Goal: Task Accomplishment & Management: Manage account settings

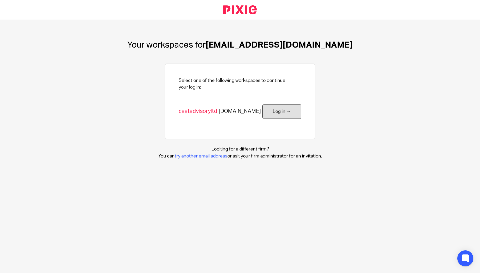
click at [286, 114] on link "Log in →" at bounding box center [281, 111] width 39 height 15
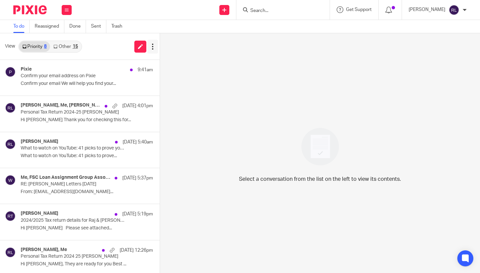
click at [154, 46] on icon at bounding box center [152, 46] width 7 height 7
click at [118, 26] on link "Trash" at bounding box center [119, 26] width 16 height 13
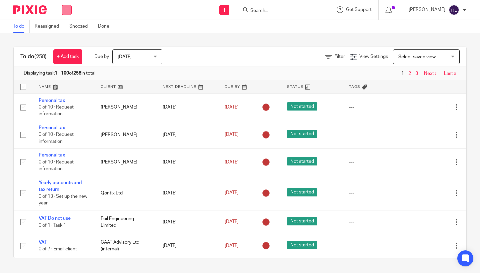
click at [67, 12] on button at bounding box center [67, 10] width 10 height 10
click at [64, 42] on link "Email" at bounding box center [63, 40] width 11 height 5
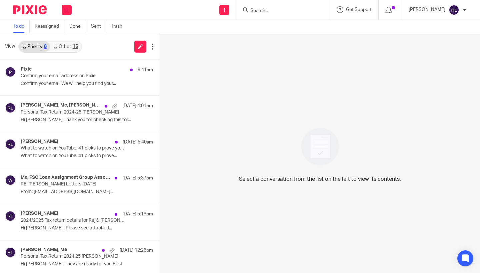
click at [64, 48] on link "Other 15" at bounding box center [65, 46] width 31 height 11
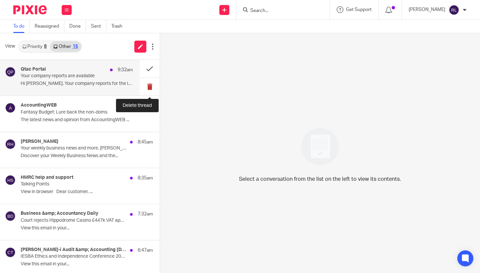
click at [150, 87] on button at bounding box center [150, 87] width 20 height 18
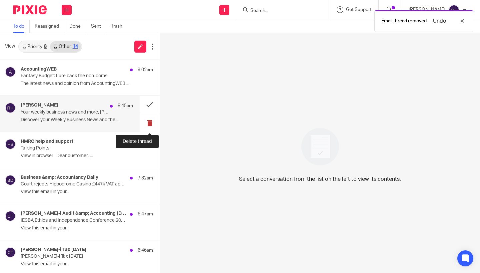
click at [151, 120] on button at bounding box center [150, 123] width 20 height 18
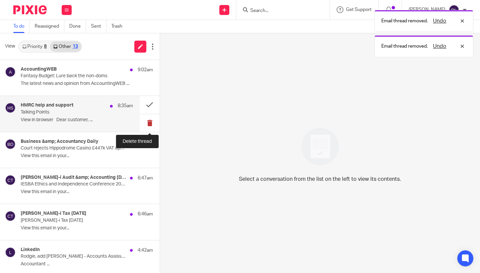
click at [151, 120] on button at bounding box center [150, 123] width 20 height 18
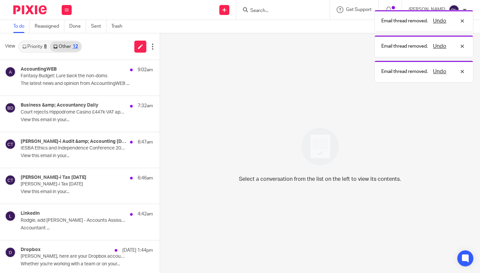
click at [160, 120] on button at bounding box center [162, 123] width 5 height 18
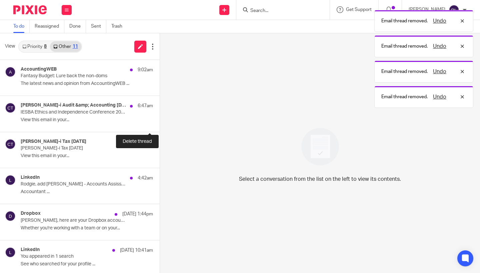
click at [160, 120] on button at bounding box center [162, 123] width 5 height 18
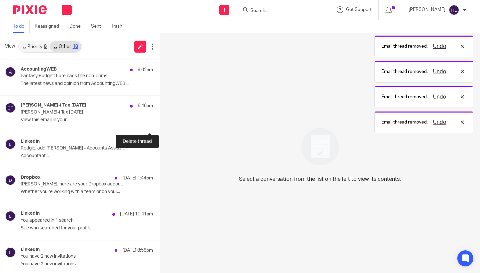
click at [160, 120] on button at bounding box center [162, 123] width 5 height 18
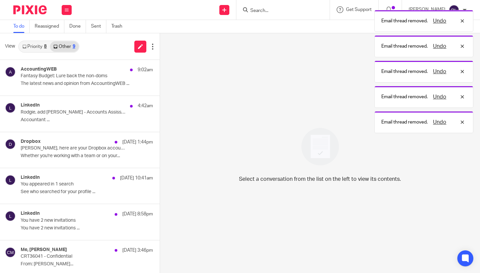
click at [160, 120] on button at bounding box center [162, 123] width 5 height 18
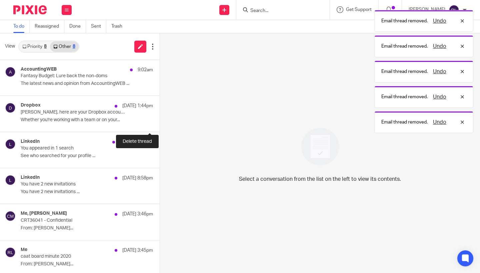
click at [160, 120] on button at bounding box center [162, 123] width 5 height 18
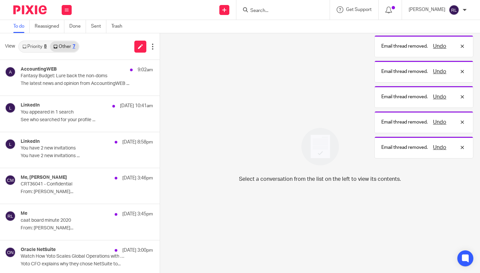
click at [160, 120] on button at bounding box center [162, 123] width 5 height 18
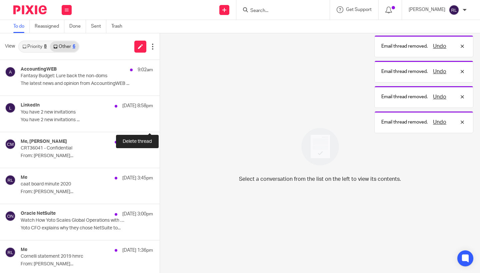
click at [160, 120] on button at bounding box center [162, 123] width 5 height 18
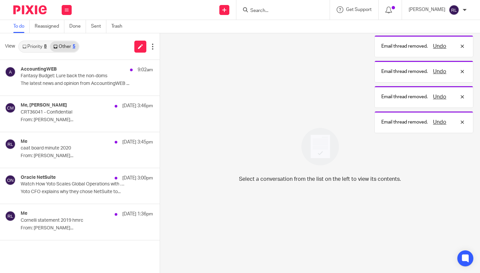
click at [160, 120] on button at bounding box center [162, 123] width 5 height 18
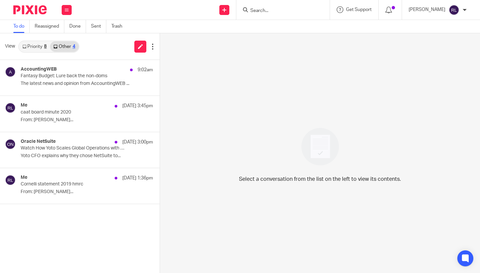
drag, startPoint x: 149, startPoint y: 120, endPoint x: 191, endPoint y: 124, distance: 42.5
click at [191, 124] on div "View Priority 8 Other 4 AccountingWEB 9:02am Fantasy Budget: Lure back the non-…" at bounding box center [240, 153] width 480 height 240
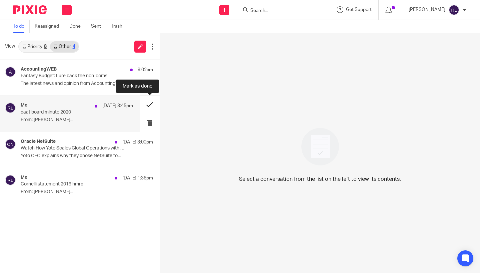
click at [148, 105] on button at bounding box center [150, 105] width 20 height 18
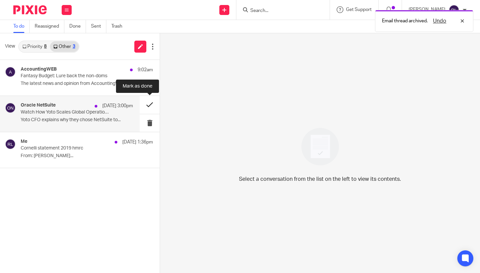
click at [148, 104] on button at bounding box center [150, 105] width 20 height 18
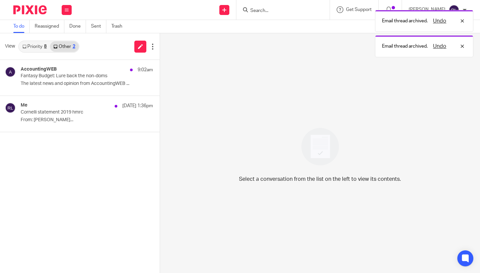
click at [160, 104] on button at bounding box center [162, 105] width 5 height 18
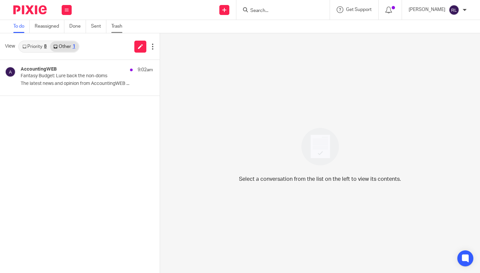
click at [118, 26] on link "Trash" at bounding box center [119, 26] width 16 height 13
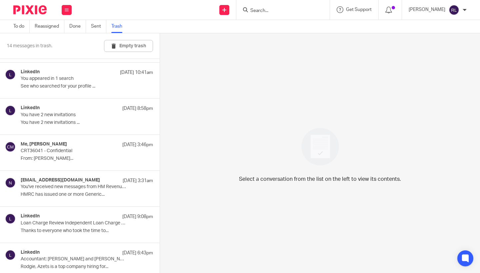
scroll to position [287, 0]
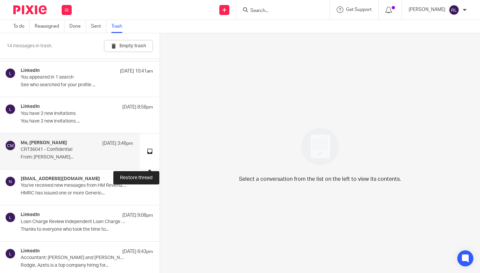
click at [150, 149] on button at bounding box center [150, 152] width 20 height 36
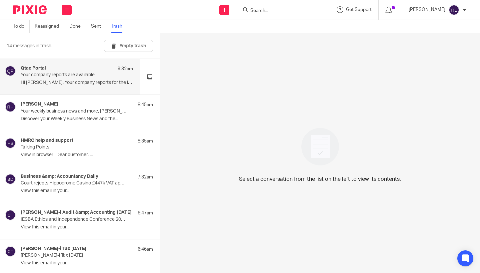
scroll to position [0, 0]
click at [135, 46] on button "Empty trash" at bounding box center [128, 46] width 49 height 12
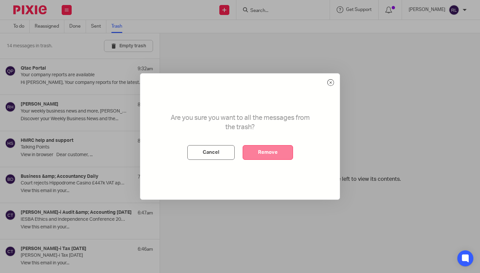
click at [253, 156] on button "Remove" at bounding box center [268, 152] width 50 height 15
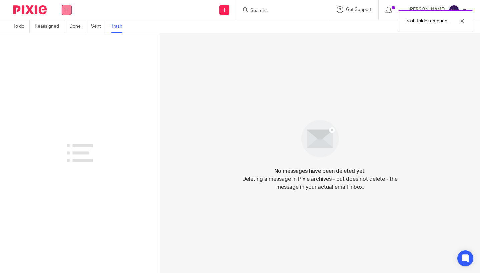
click at [68, 11] on icon at bounding box center [67, 10] width 4 height 4
click at [62, 41] on link "Email" at bounding box center [64, 40] width 12 height 5
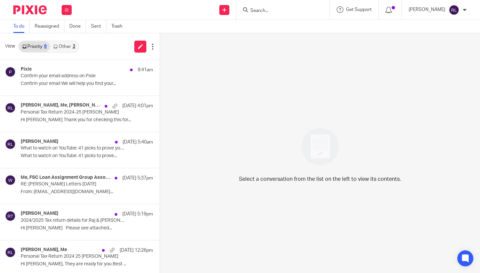
click at [63, 51] on link "Other 2" at bounding box center [64, 46] width 28 height 11
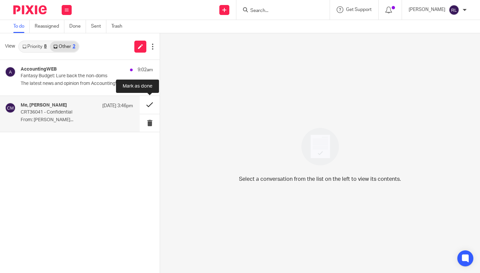
click at [150, 105] on button at bounding box center [150, 105] width 20 height 18
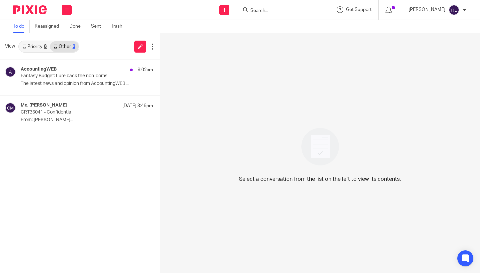
click at [44, 48] on link "Priority 8" at bounding box center [34, 46] width 31 height 11
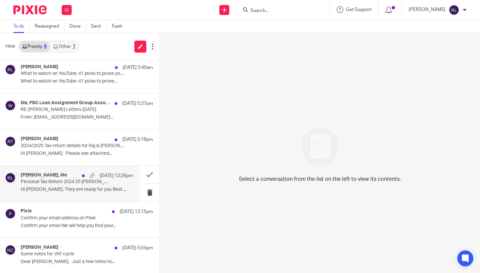
click at [78, 181] on p "Personal Tax Return 2024 25 Murch Charles" at bounding box center [66, 182] width 90 height 6
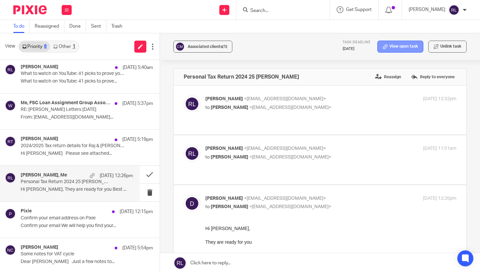
click at [404, 47] on link "View open task" at bounding box center [401, 47] width 46 height 12
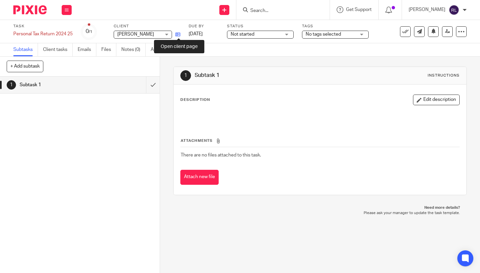
click at [179, 33] on icon at bounding box center [177, 34] width 5 height 5
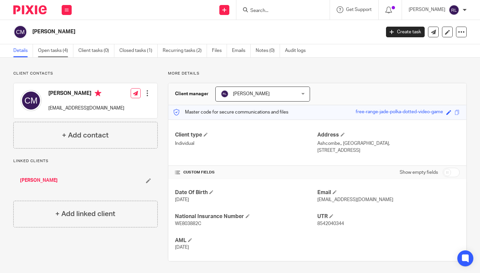
click at [58, 54] on link "Open tasks (4)" at bounding box center [55, 50] width 35 height 13
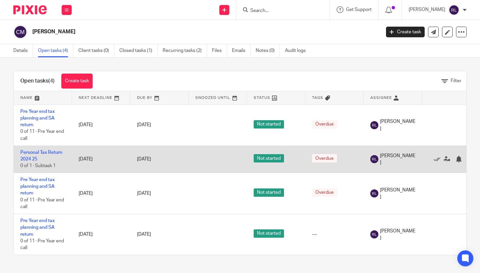
click at [58, 159] on td "Personal Tax Return 2024 25 0 of 1 · Subtask 1" at bounding box center [43, 159] width 58 height 27
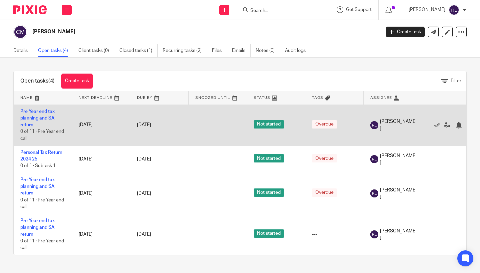
click at [72, 124] on td "11 Apr 2023" at bounding box center [101, 125] width 58 height 41
click at [50, 117] on link "Pre Year end tax planning and SA return" at bounding box center [37, 118] width 34 height 18
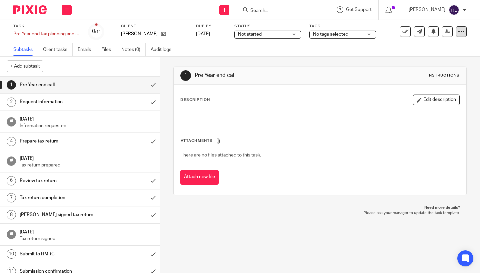
click at [460, 34] on icon at bounding box center [461, 31] width 7 height 7
click at [462, 33] on icon at bounding box center [461, 31] width 7 height 7
click at [429, 89] on span "Delete" at bounding box center [426, 87] width 14 height 5
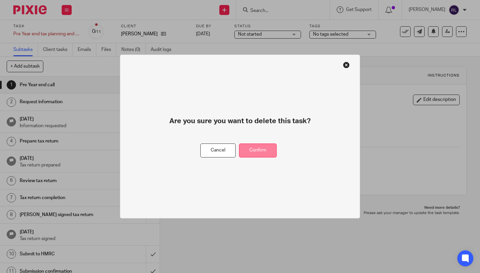
click at [255, 153] on button "Confirm" at bounding box center [258, 151] width 38 height 14
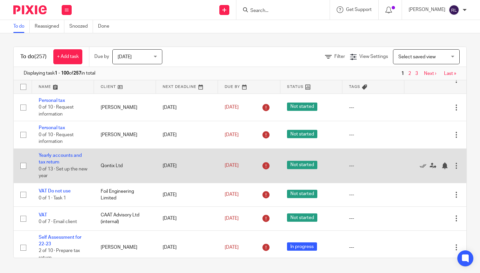
scroll to position [48, 0]
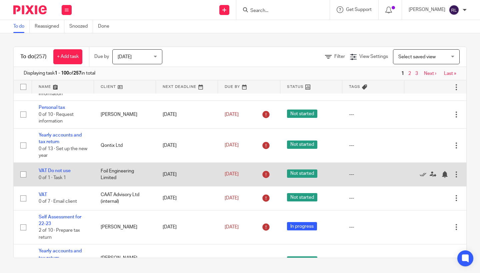
click at [457, 177] on div at bounding box center [456, 174] width 7 height 7
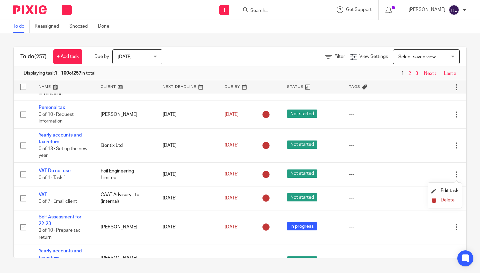
click at [446, 201] on span "Delete" at bounding box center [448, 200] width 14 height 5
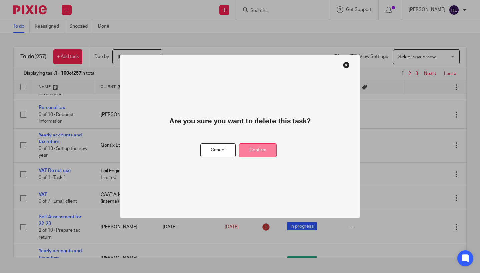
click at [267, 152] on button "Confirm" at bounding box center [258, 151] width 38 height 14
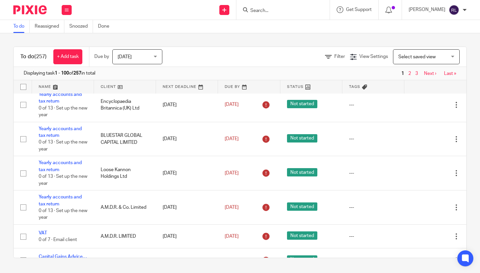
scroll to position [1234, 0]
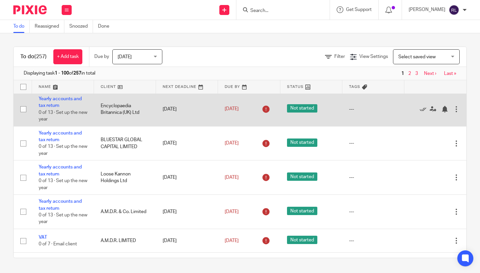
click at [456, 113] on div at bounding box center [456, 109] width 7 height 7
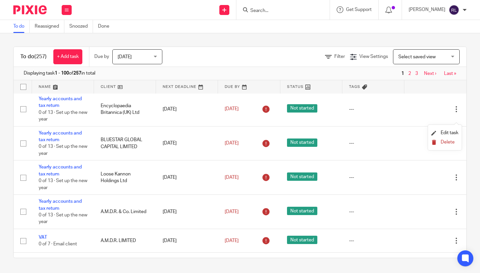
click at [443, 144] on span "Delete" at bounding box center [448, 142] width 14 height 5
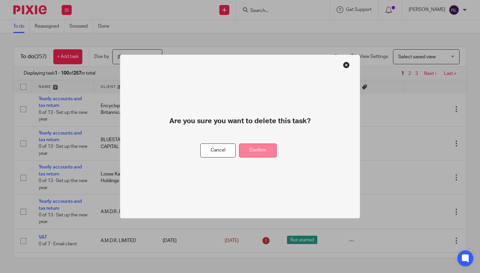
click at [268, 149] on button "Confirm" at bounding box center [258, 151] width 38 height 14
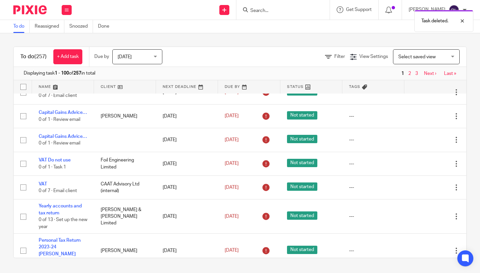
scroll to position [1349, 0]
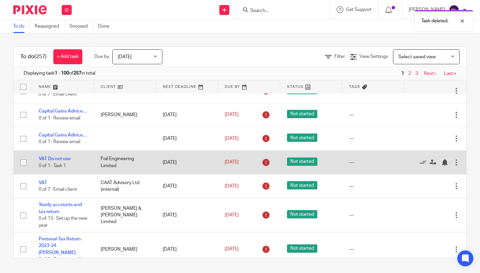
click at [458, 166] on div at bounding box center [456, 162] width 7 height 7
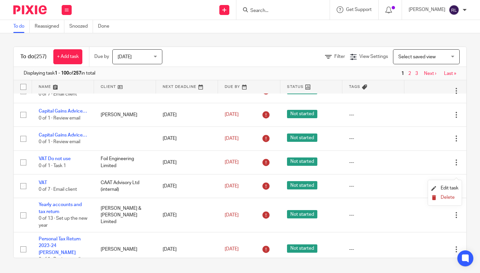
click at [445, 198] on span "Delete" at bounding box center [448, 197] width 14 height 5
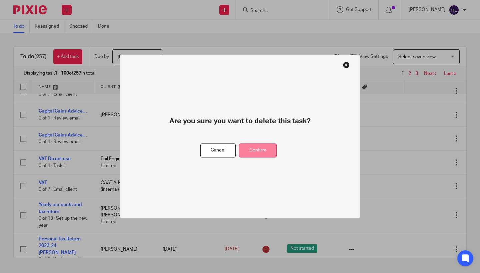
click at [253, 148] on button "Confirm" at bounding box center [258, 151] width 38 height 14
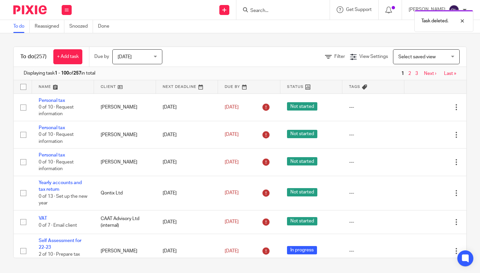
scroll to position [0, 0]
click at [107, 87] on link at bounding box center [125, 86] width 62 height 13
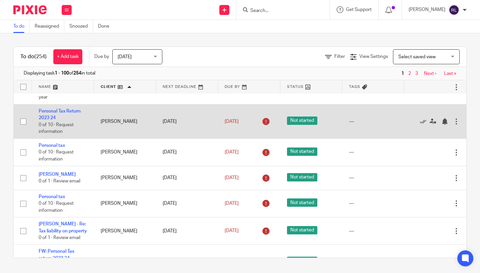
scroll to position [61, 0]
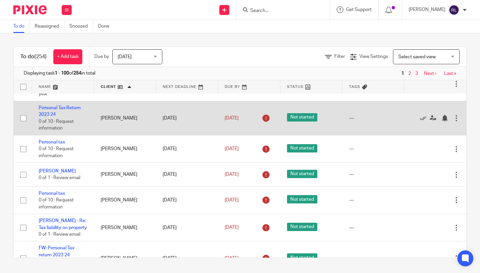
click at [458, 120] on div at bounding box center [456, 118] width 7 height 7
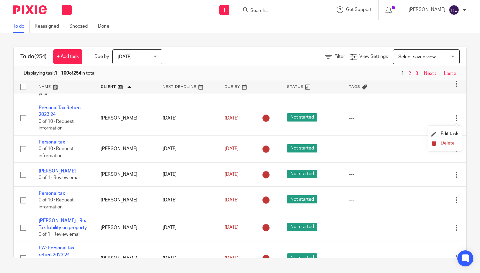
click at [451, 145] on span "Delete" at bounding box center [448, 143] width 14 height 5
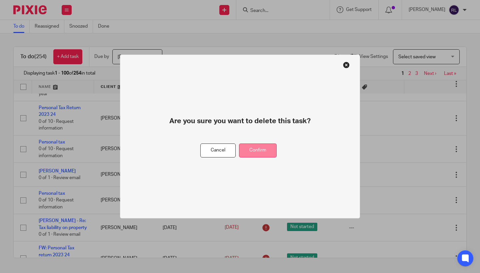
click at [265, 148] on button "Confirm" at bounding box center [258, 151] width 38 height 14
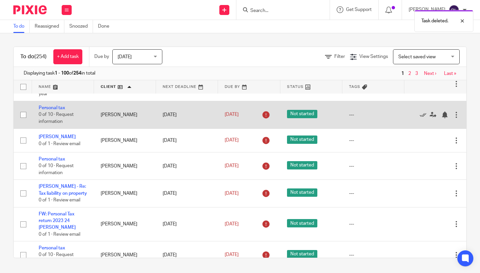
click at [458, 117] on div at bounding box center [456, 115] width 7 height 7
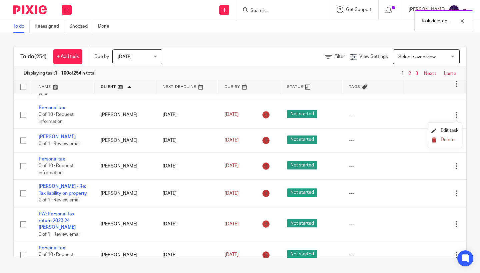
click at [448, 142] on span "Delete" at bounding box center [448, 140] width 14 height 5
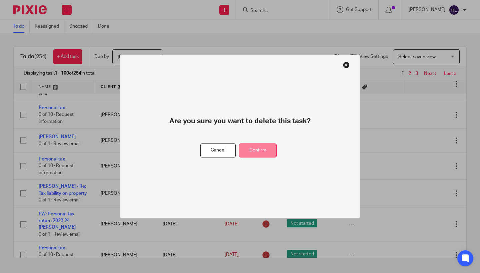
click at [268, 151] on button "Confirm" at bounding box center [258, 151] width 38 height 14
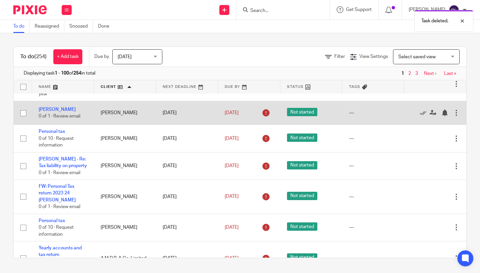
click at [456, 115] on div at bounding box center [456, 113] width 7 height 7
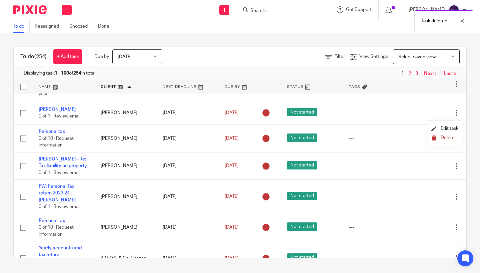
click at [443, 137] on span "Delete" at bounding box center [448, 138] width 14 height 5
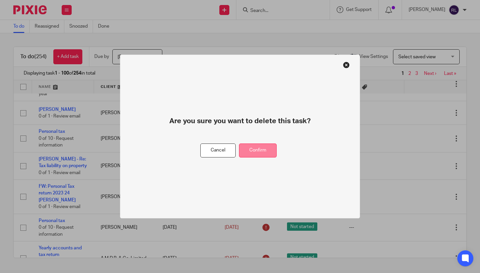
click at [266, 147] on button "Confirm" at bounding box center [258, 151] width 38 height 14
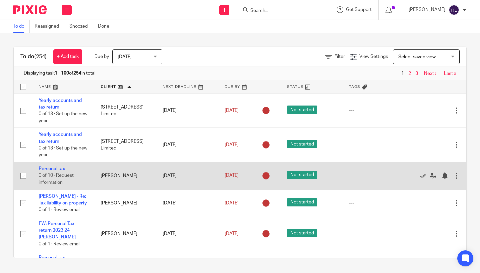
scroll to position [0, 0]
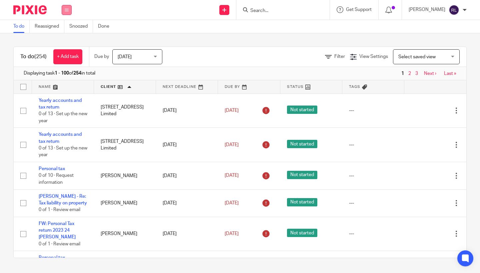
click at [66, 13] on button at bounding box center [67, 10] width 10 height 10
click at [125, 11] on div "Send new email Create task Add client Get Support Contact Support Help Document…" at bounding box center [279, 10] width 402 height 20
click at [453, 57] on div "Select saved view Select saved view" at bounding box center [426, 56] width 67 height 15
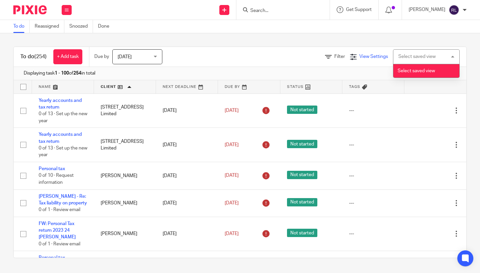
click at [388, 58] on div "View Settings View Settings Manage saved views" at bounding box center [371, 56] width 43 height 7
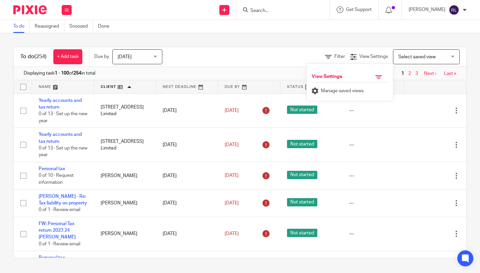
click at [380, 78] on icon at bounding box center [379, 77] width 7 height 7
click at [378, 77] on icon at bounding box center [379, 77] width 7 height 7
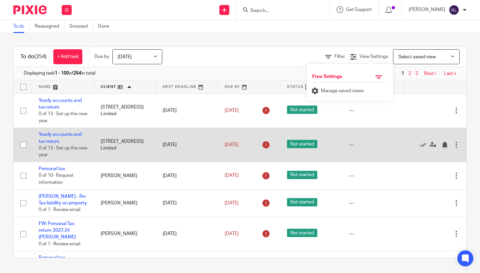
click at [380, 134] on td "---" at bounding box center [374, 145] width 62 height 34
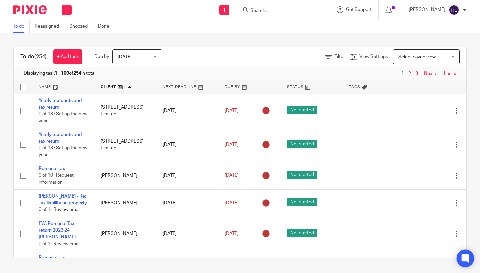
click at [465, 263] on icon at bounding box center [465, 258] width 11 height 11
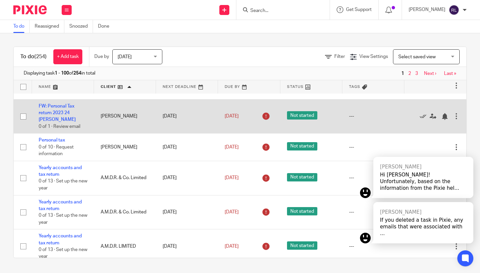
scroll to position [124, 0]
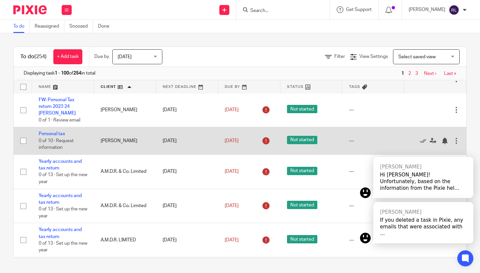
click at [457, 141] on div at bounding box center [456, 141] width 7 height 7
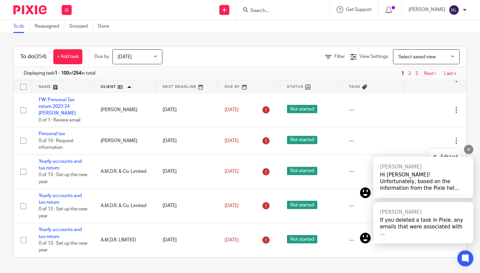
click at [450, 166] on div "Kai Hi Rodgie! Unfortunately, based on the information from the Pixie hel... Ka…" at bounding box center [416, 196] width 113 height 103
click at [466, 154] on div at bounding box center [468, 149] width 9 height 9
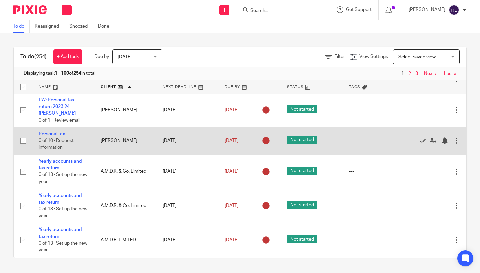
click at [456, 143] on div at bounding box center [456, 141] width 7 height 7
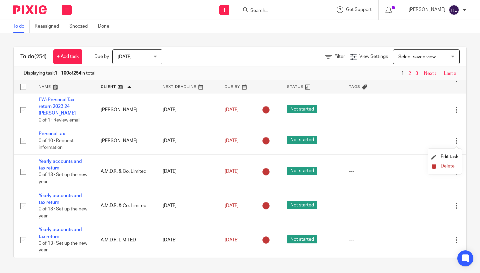
click at [445, 165] on span "Delete" at bounding box center [448, 166] width 14 height 5
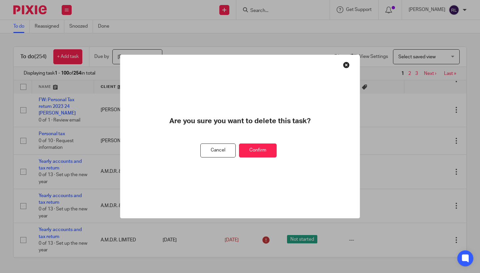
drag, startPoint x: 257, startPoint y: 147, endPoint x: 283, endPoint y: 147, distance: 26.0
click at [258, 147] on button "Confirm" at bounding box center [258, 151] width 38 height 14
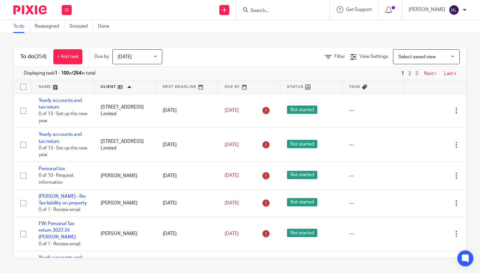
scroll to position [0, 0]
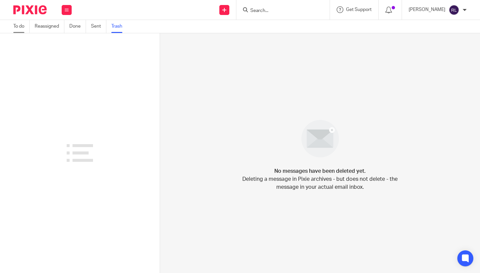
click at [21, 28] on link "To do" at bounding box center [21, 26] width 16 height 13
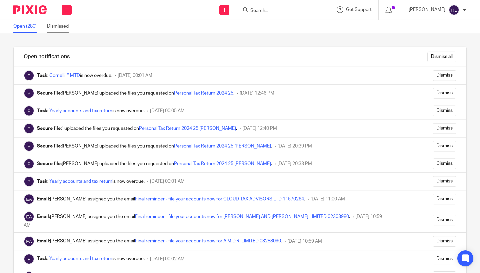
click at [50, 28] on link "Dismissed" at bounding box center [60, 26] width 27 height 13
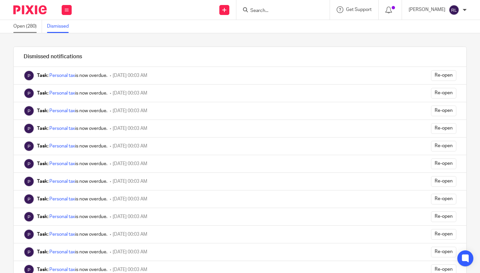
click at [28, 26] on link "Open (280)" at bounding box center [27, 26] width 29 height 13
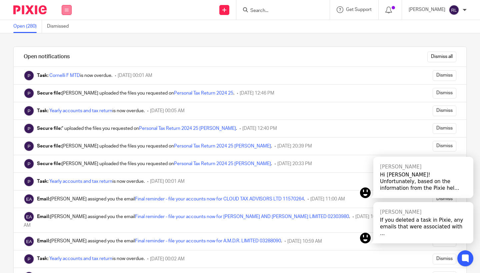
click at [66, 12] on button at bounding box center [67, 10] width 10 height 10
click at [63, 38] on li "Email" at bounding box center [67, 41] width 18 height 10
click at [467, 167] on div "Kai Hi Rodgie! Unfortunately, based on the information from the Pixie hel... Ka…" at bounding box center [416, 196] width 113 height 103
click at [469, 151] on icon at bounding box center [469, 149] width 3 height 3
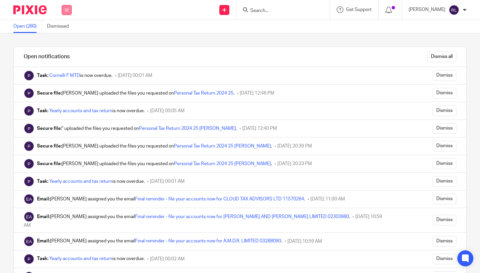
click at [69, 11] on button at bounding box center [67, 10] width 10 height 10
click at [66, 39] on link "Email" at bounding box center [63, 40] width 11 height 5
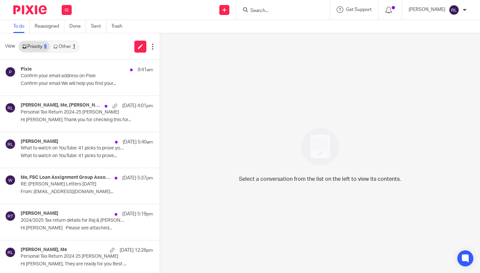
click at [69, 46] on link "Other 1" at bounding box center [64, 46] width 28 height 11
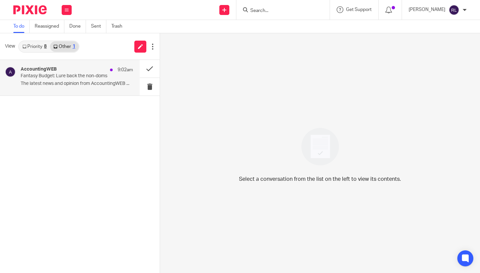
click at [81, 86] on p "The latest news and opinion from AccountingWEB ..." at bounding box center [77, 84] width 112 height 6
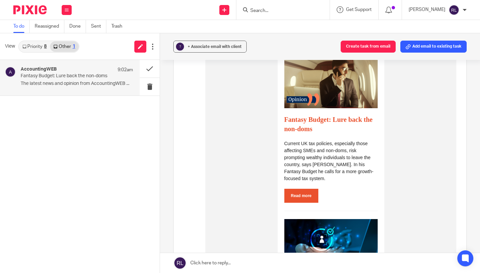
scroll to position [209, 0]
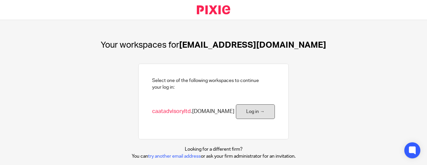
click at [260, 110] on link "Log in →" at bounding box center [255, 111] width 39 height 15
click at [261, 111] on link "Log in →" at bounding box center [255, 111] width 39 height 15
click at [244, 109] on link "Log in →" at bounding box center [255, 111] width 39 height 15
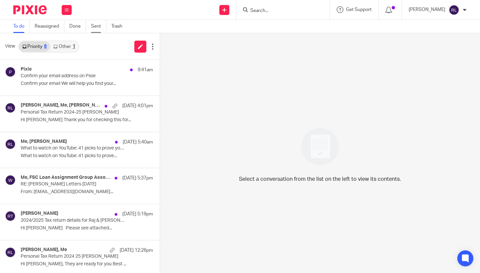
click at [94, 29] on link "Sent" at bounding box center [98, 26] width 15 height 13
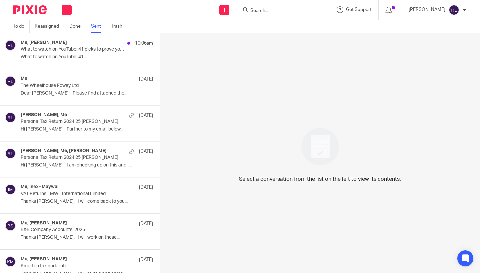
click at [126, 54] on div "Me, Rodgie Leahy 10:06am What to watch on YouTube: 41 picks to prove you’re wro…" at bounding box center [87, 51] width 132 height 22
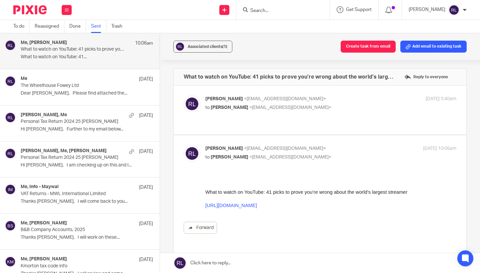
click at [111, 51] on p "What to watch on YouTube: 41 picks to prove you’re wrong about the world’s larg…" at bounding box center [74, 50] width 106 height 6
click at [113, 83] on p "The Wheelhouse Fowey Ltd" at bounding box center [74, 86] width 106 height 6
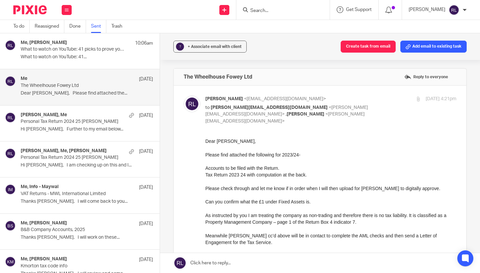
click at [107, 52] on p "What to watch on YouTube: 41 picks to prove you’re wrong about the world’s larg…" at bounding box center [74, 50] width 106 height 6
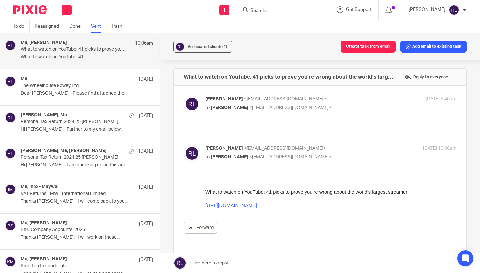
click at [67, 13] on button at bounding box center [67, 10] width 10 height 10
click at [63, 40] on link "Email" at bounding box center [64, 40] width 12 height 5
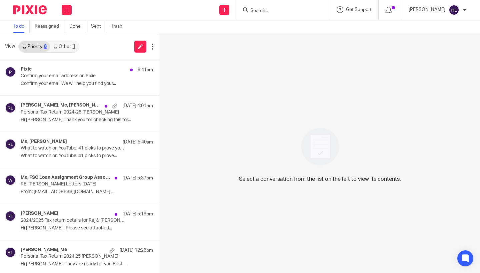
click at [65, 49] on link "Other 1" at bounding box center [64, 46] width 28 height 11
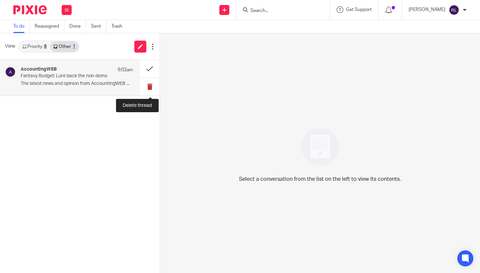
click at [149, 88] on button at bounding box center [150, 87] width 20 height 18
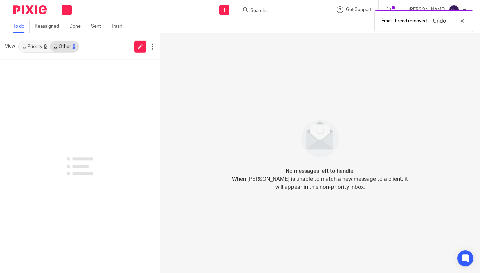
click at [38, 45] on link "Priority 8" at bounding box center [34, 46] width 31 height 11
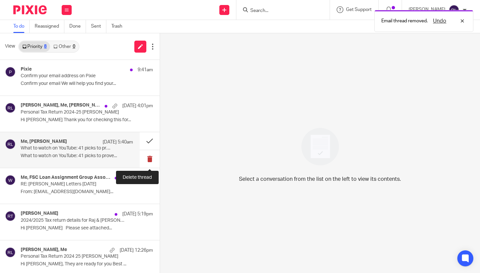
click at [150, 160] on button at bounding box center [150, 159] width 20 height 18
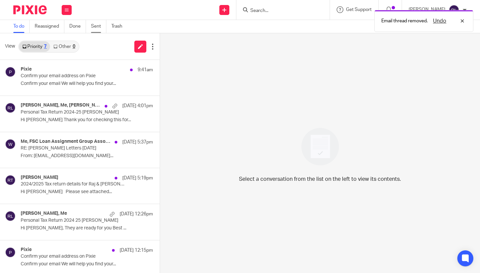
click at [100, 26] on link "Sent" at bounding box center [98, 26] width 15 height 13
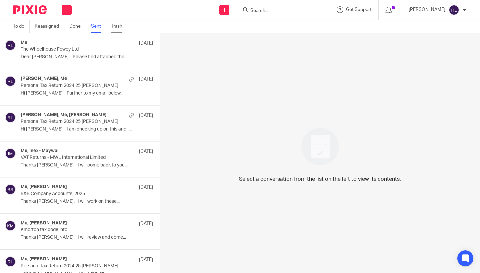
click at [119, 29] on link "Trash" at bounding box center [119, 26] width 16 height 13
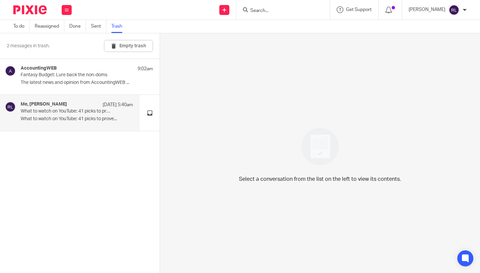
click at [85, 107] on div "Me, [PERSON_NAME] [DATE] 5:40am" at bounding box center [77, 105] width 112 height 7
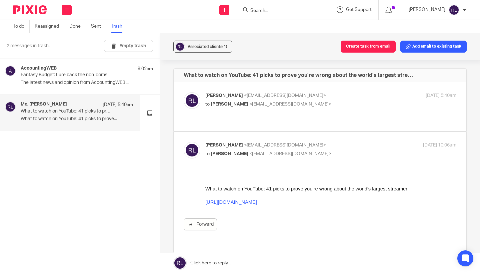
click at [128, 46] on button "Empty trash" at bounding box center [128, 46] width 49 height 12
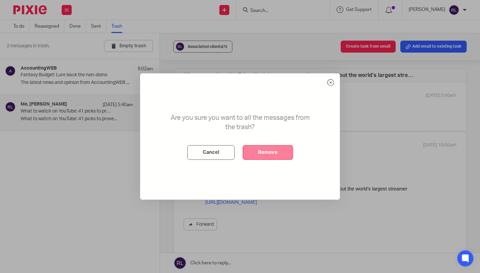
click at [252, 150] on button "Remove" at bounding box center [268, 152] width 50 height 15
